Goal: Information Seeking & Learning: Learn about a topic

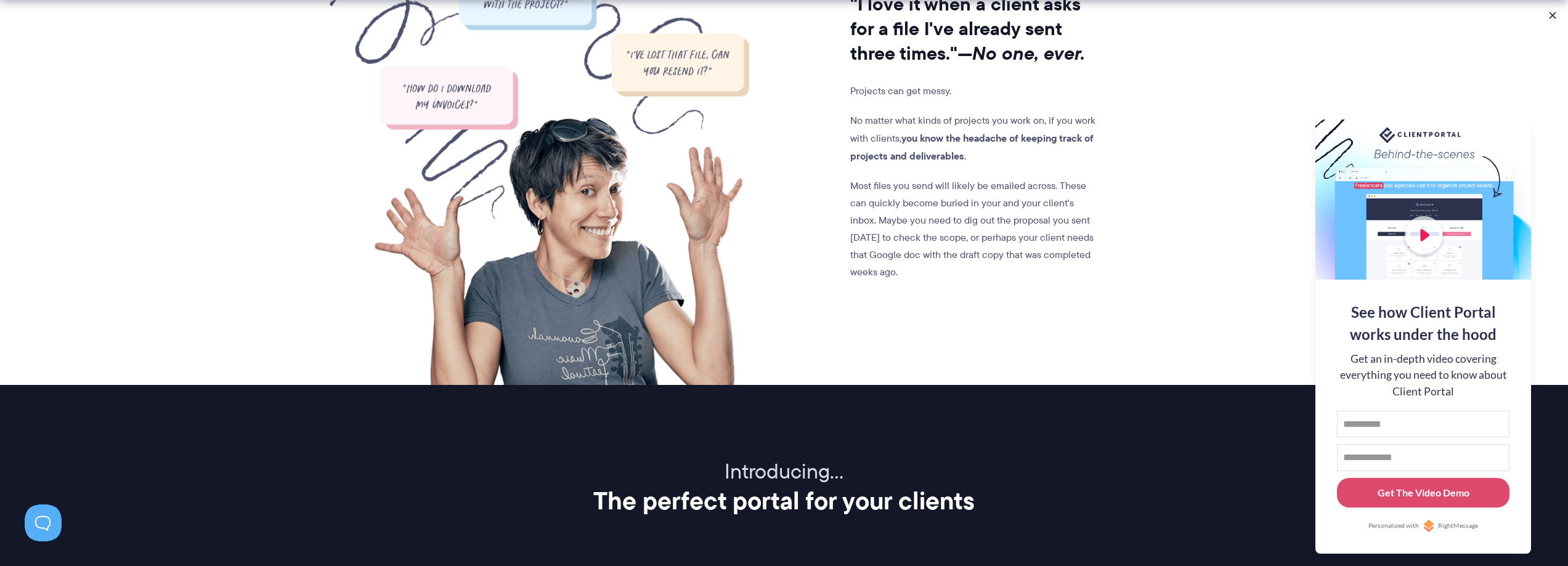
scroll to position [1109, 0]
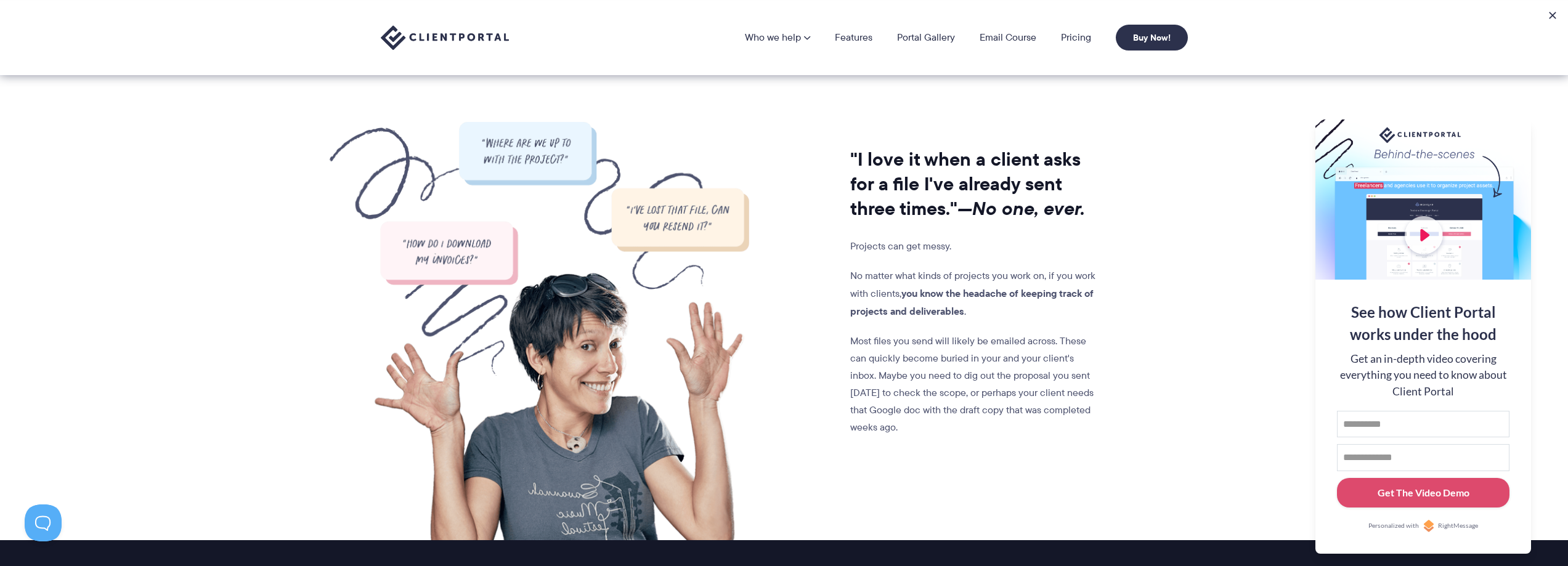
drag, startPoint x: 1138, startPoint y: 356, endPoint x: 1116, endPoint y: 225, distance: 132.8
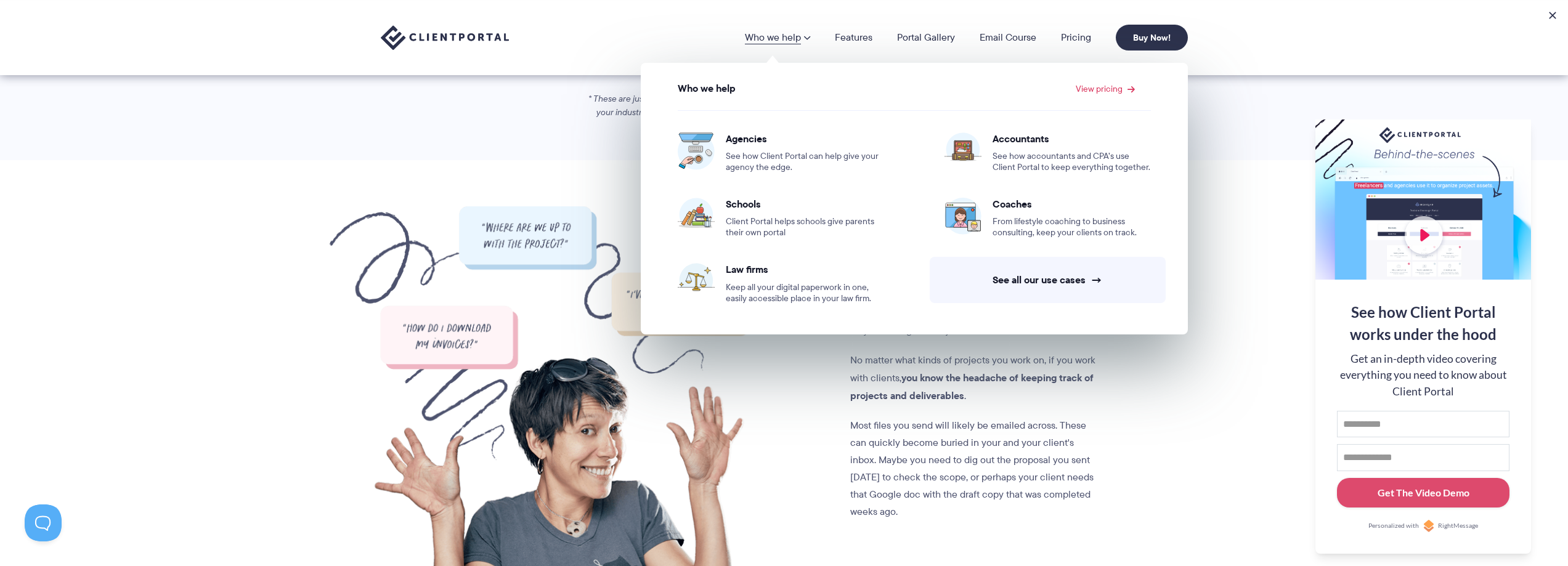
click at [790, 38] on link "Who we help" at bounding box center [778, 38] width 66 height 10
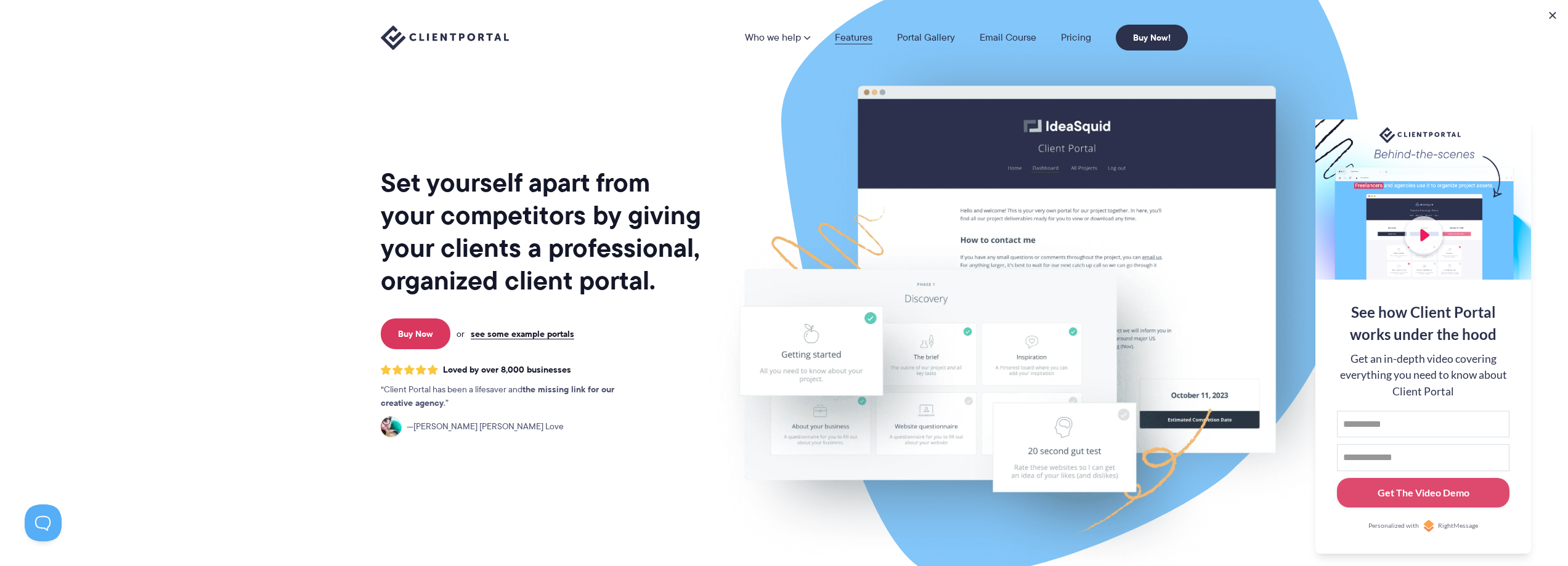
click at [841, 38] on link "Features" at bounding box center [853, 38] width 38 height 10
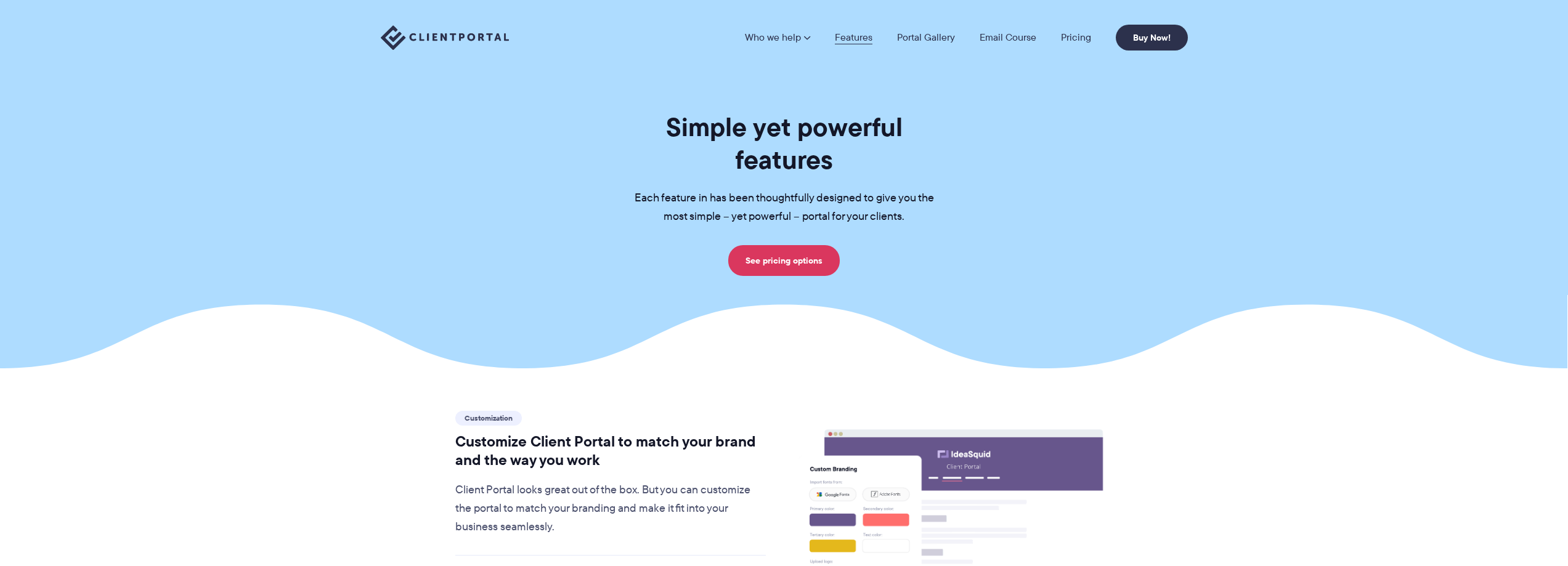
click at [859, 33] on link "Features" at bounding box center [853, 38] width 38 height 10
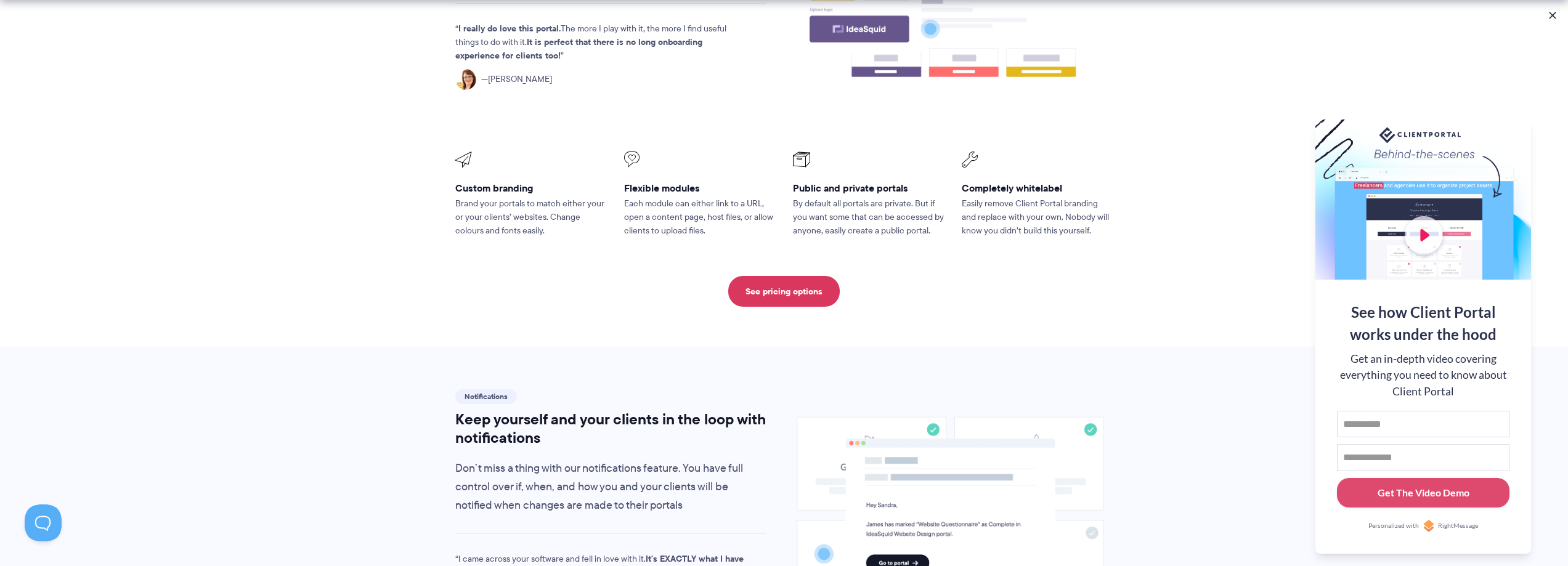
scroll to position [246, 0]
